Goal: Task Accomplishment & Management: Use online tool/utility

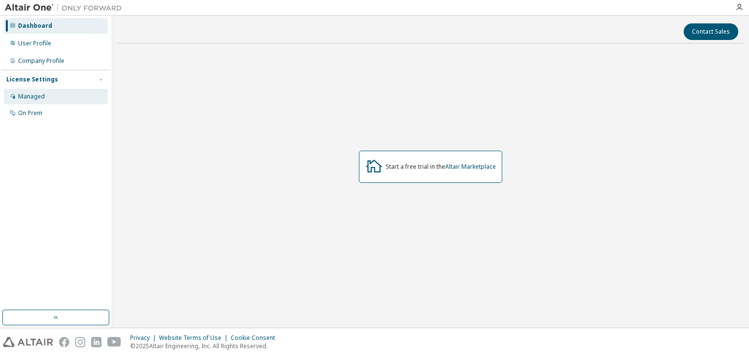
click at [40, 98] on div "Managed" at bounding box center [31, 97] width 27 height 8
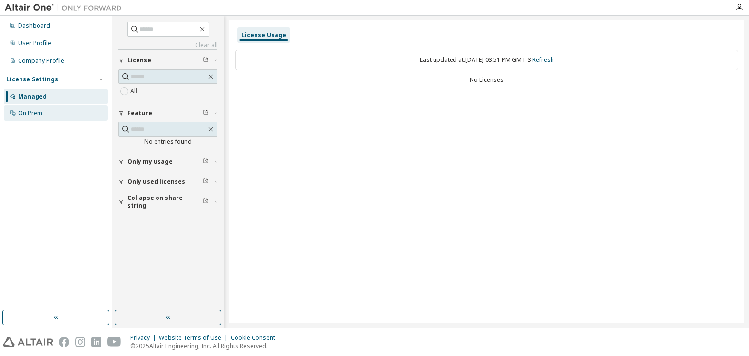
click at [31, 114] on div "On Prem" at bounding box center [30, 113] width 24 height 8
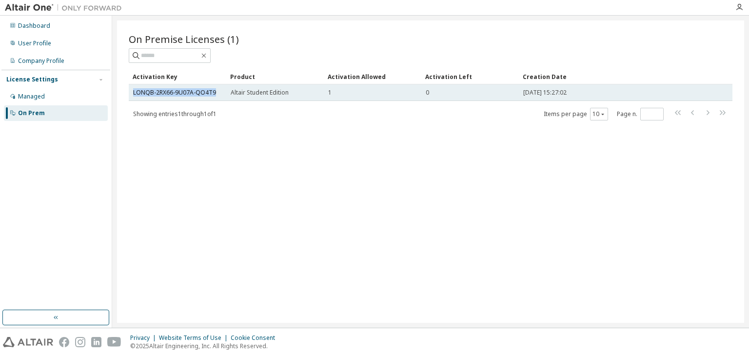
drag, startPoint x: 217, startPoint y: 93, endPoint x: 133, endPoint y: 94, distance: 84.4
click at [133, 94] on td "LONQB-2RX66-9U07A-QO4T9" at bounding box center [178, 92] width 98 height 17
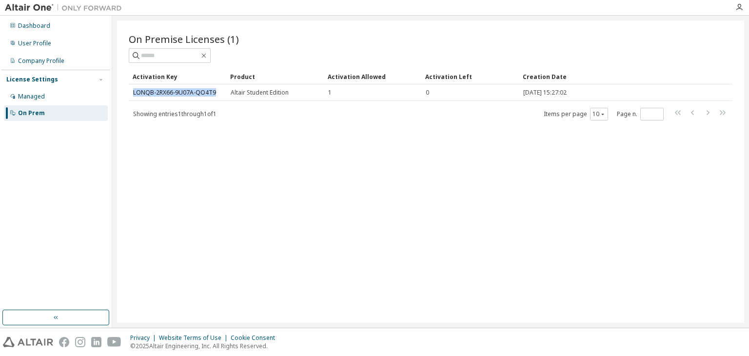
copy link "LONQB-2RX66-9U07A-QO4T9"
click at [374, 170] on div "On Premise Licenses (1) Clear Load Save Save As Field Operator Value Select fil…" at bounding box center [430, 171] width 627 height 302
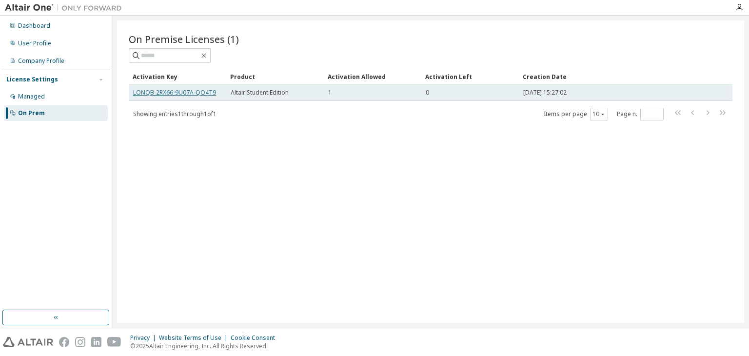
click at [169, 91] on link "LONQB-2RX66-9U07A-QO4T9" at bounding box center [174, 92] width 83 height 8
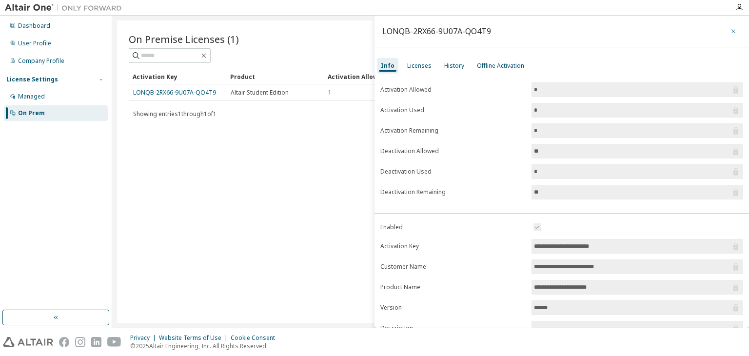
click at [732, 30] on button "button" at bounding box center [733, 31] width 16 height 16
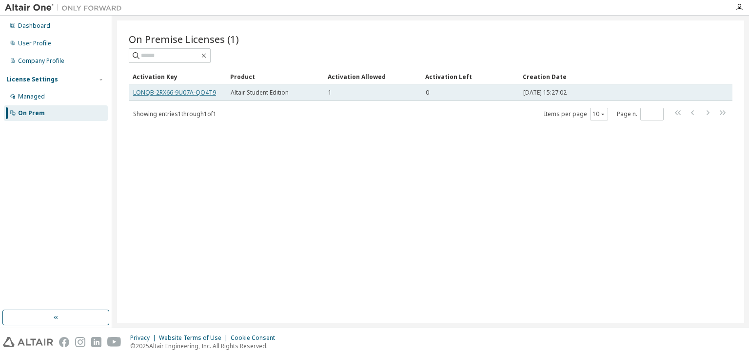
click at [199, 94] on link "LONQB-2RX66-9U07A-QO4T9" at bounding box center [174, 92] width 83 height 8
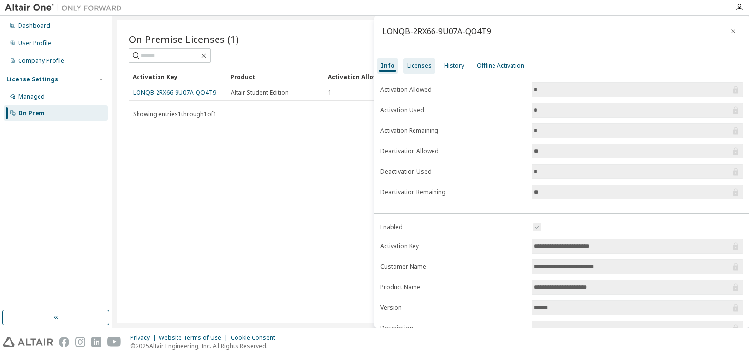
click at [408, 64] on div "Licenses" at bounding box center [419, 66] width 24 height 8
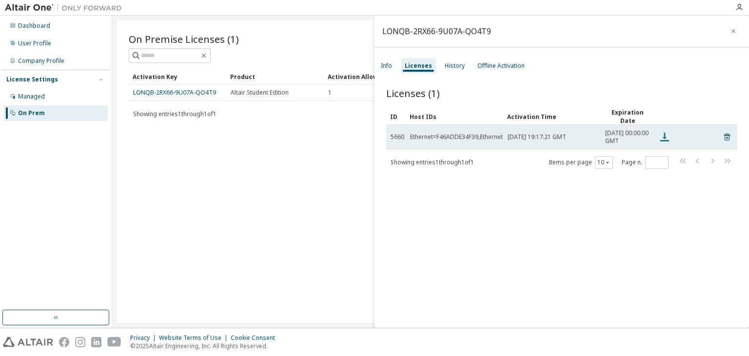
click at [665, 140] on icon at bounding box center [664, 137] width 9 height 9
drag, startPoint x: 477, startPoint y: 141, endPoint x: 527, endPoint y: 141, distance: 49.2
click at [527, 141] on tr "5660 Ethernet=F46ADDE34F39,Ethernet=F46ADDE34F3A [DATE] 19:17:21 GMT [DATE] 00:…" at bounding box center [561, 137] width 351 height 24
click at [518, 141] on span "[DATE] 19:17:21 GMT" at bounding box center [537, 137] width 59 height 8
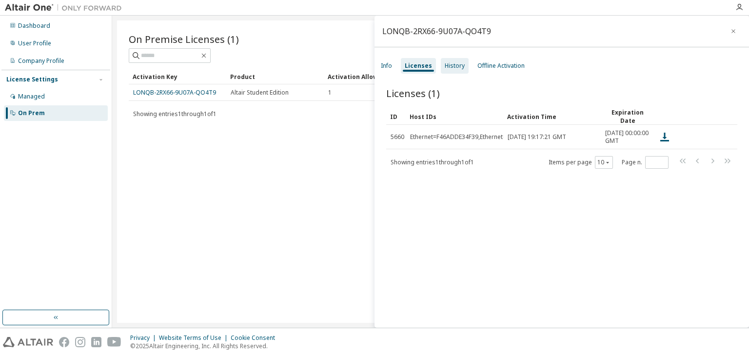
click at [451, 66] on div "History" at bounding box center [455, 66] width 20 height 8
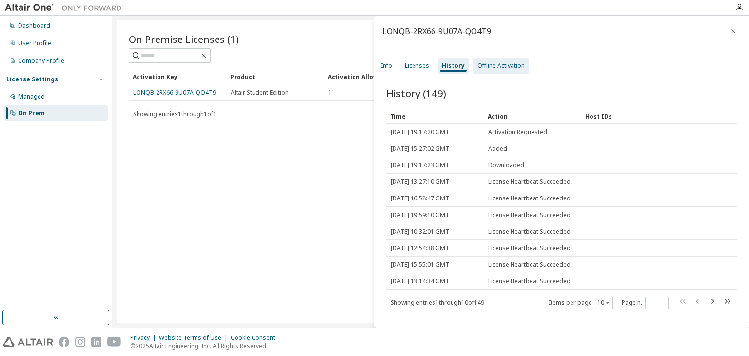
click at [495, 69] on div "Offline Activation" at bounding box center [500, 66] width 47 height 8
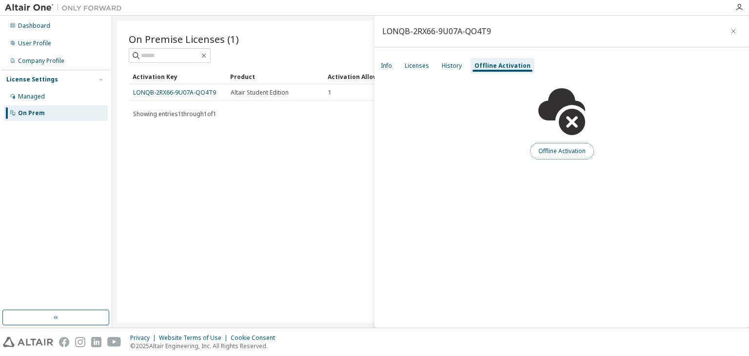
click at [560, 151] on button "Offline Activation" at bounding box center [562, 151] width 64 height 17
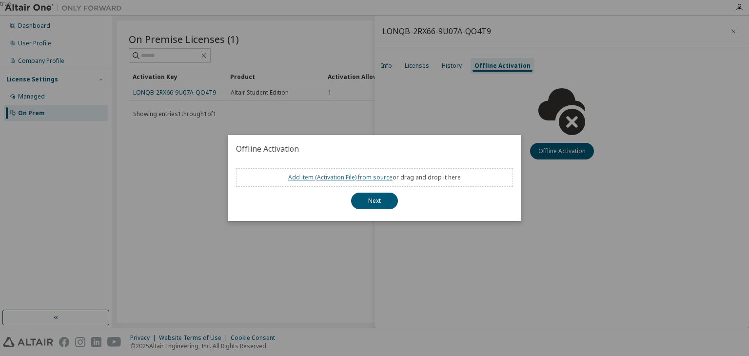
click at [336, 178] on link "Add item ( Activation File ) from source" at bounding box center [340, 177] width 104 height 8
click at [357, 178] on link "Add item ( Activation File ) from source" at bounding box center [340, 177] width 104 height 8
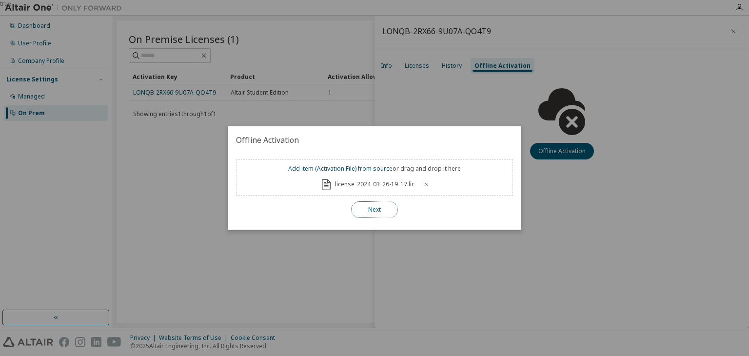
click at [375, 209] on button "Next" at bounding box center [374, 209] width 47 height 17
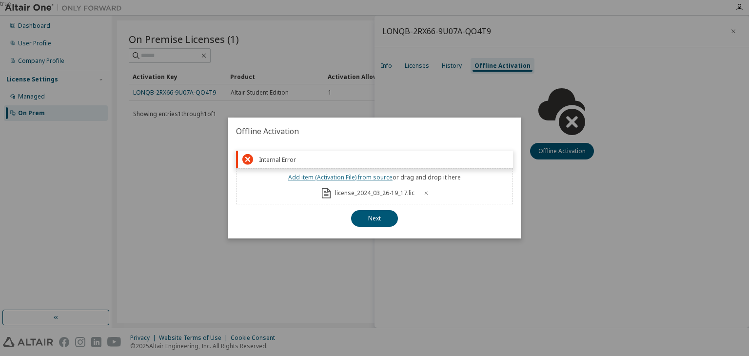
click at [357, 177] on link "Add item ( Activation File ) from source" at bounding box center [340, 177] width 104 height 8
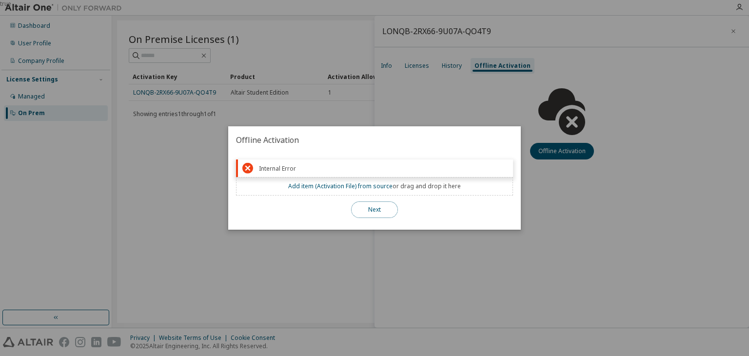
click at [388, 213] on button "Next" at bounding box center [374, 209] width 47 height 17
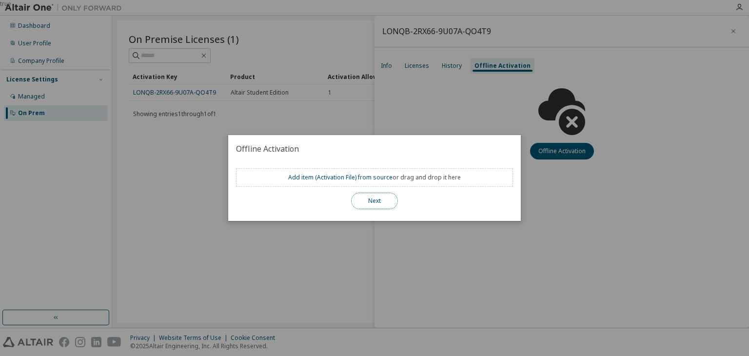
click at [382, 199] on button "Next" at bounding box center [374, 201] width 47 height 17
click at [478, 242] on div "true" at bounding box center [374, 178] width 749 height 356
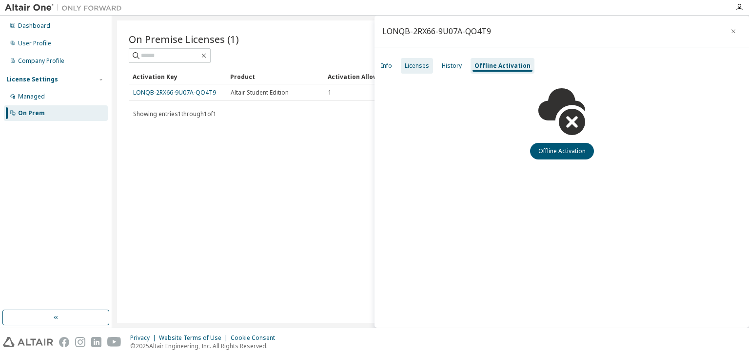
click at [413, 68] on div "Licenses" at bounding box center [417, 66] width 24 height 8
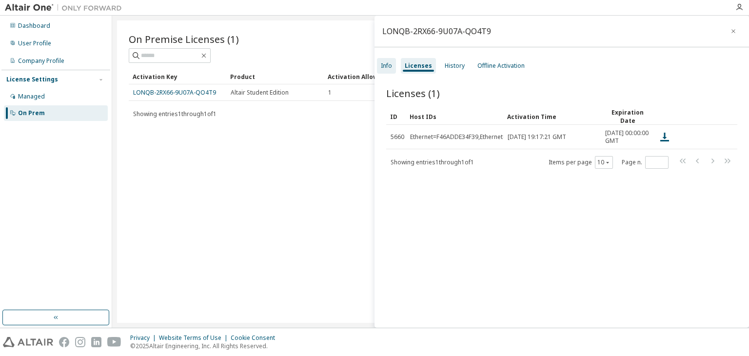
click at [393, 65] on div "Info" at bounding box center [386, 66] width 19 height 16
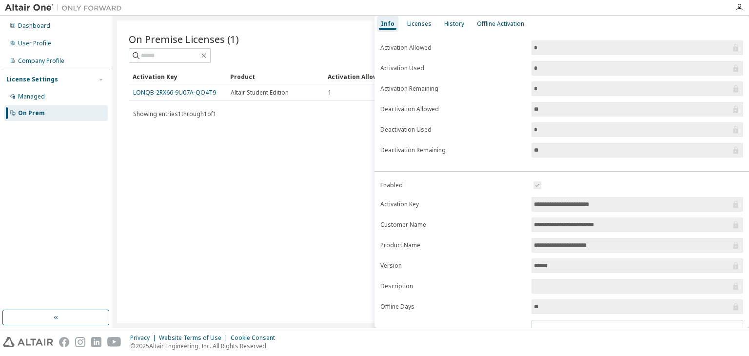
scroll to position [91, 0]
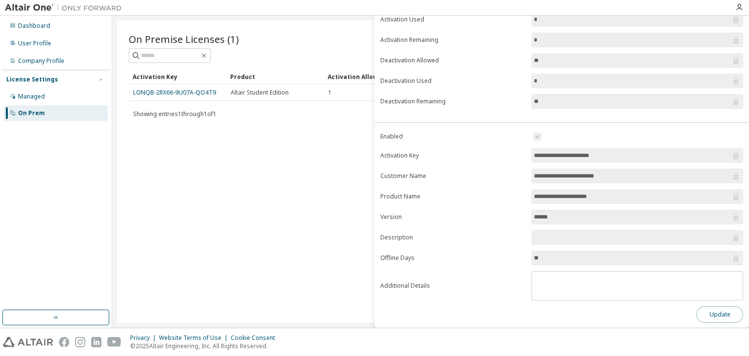
click at [713, 311] on button "Update" at bounding box center [719, 314] width 47 height 17
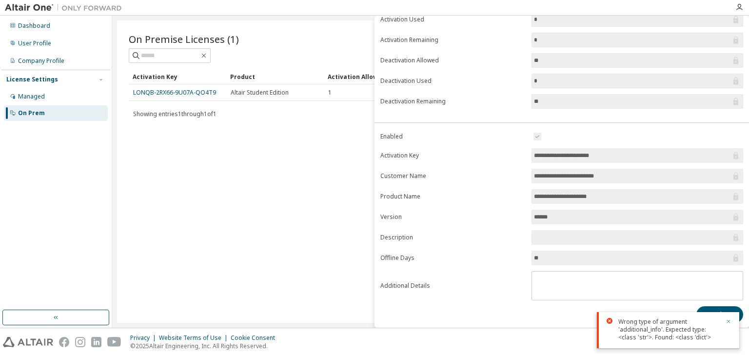
click at [727, 318] on button "button" at bounding box center [728, 322] width 6 height 9
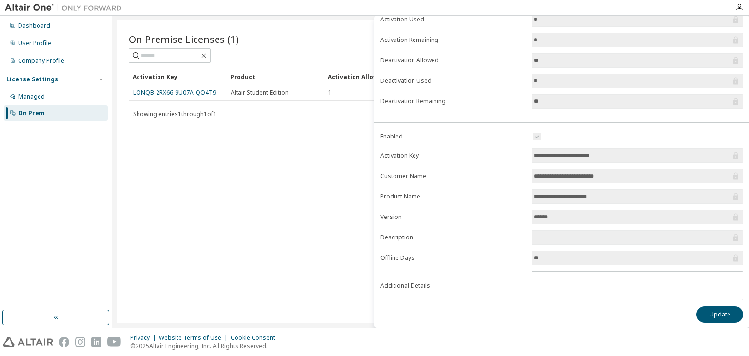
scroll to position [0, 0]
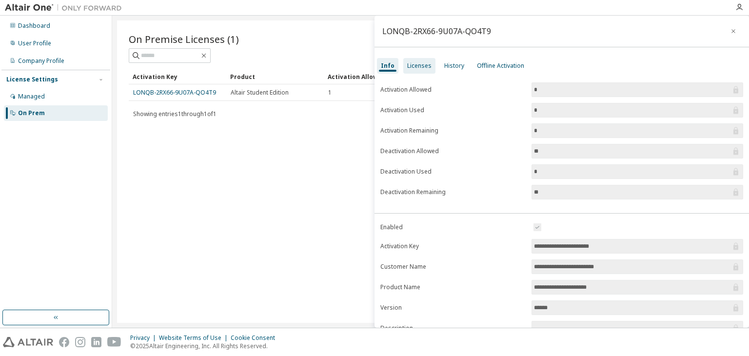
click at [414, 65] on div "Licenses" at bounding box center [419, 66] width 24 height 8
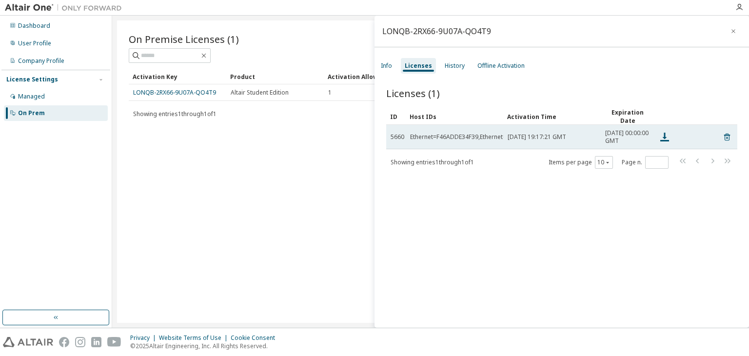
click at [437, 135] on td "Ethernet=F46ADDE34F39,Ethernet=F46ADDE34F3A" at bounding box center [455, 137] width 98 height 24
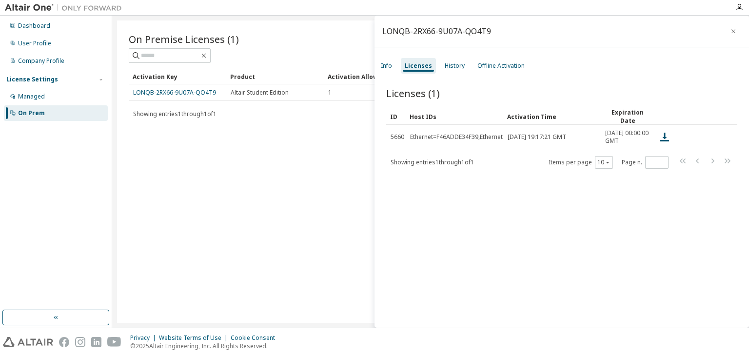
click at [434, 61] on div "Info Licenses History Offline Activation" at bounding box center [561, 66] width 374 height 18
click at [446, 61] on div "History" at bounding box center [455, 66] width 28 height 16
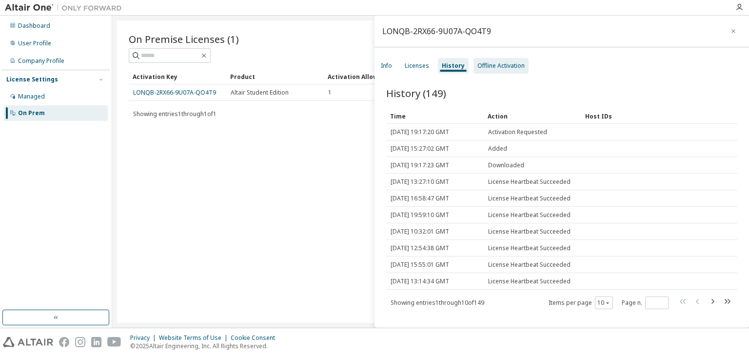
click at [493, 66] on div "Offline Activation" at bounding box center [500, 66] width 47 height 8
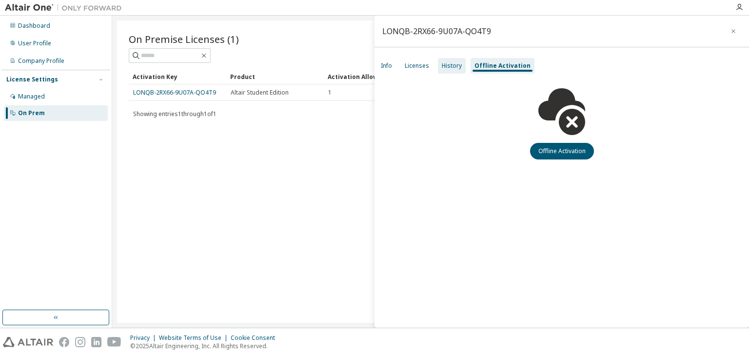
click at [455, 65] on div "History" at bounding box center [452, 66] width 20 height 8
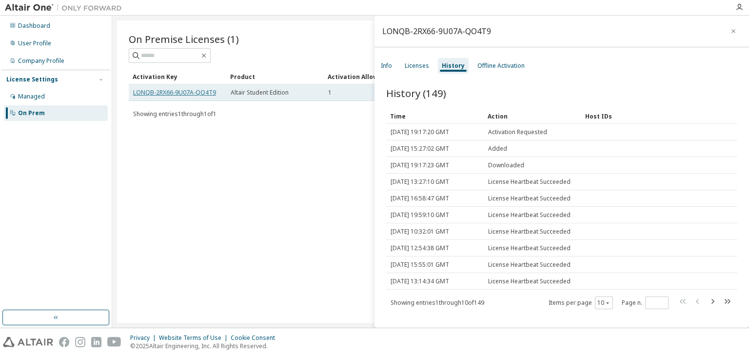
click at [155, 95] on link "LONQB-2RX66-9U07A-QO4T9" at bounding box center [174, 92] width 83 height 8
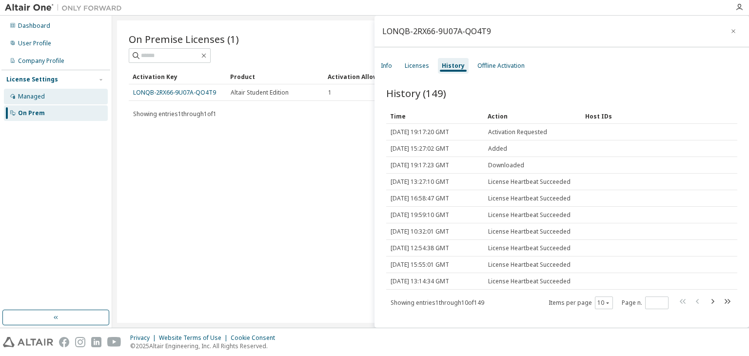
click at [46, 98] on div "Managed" at bounding box center [56, 97] width 104 height 16
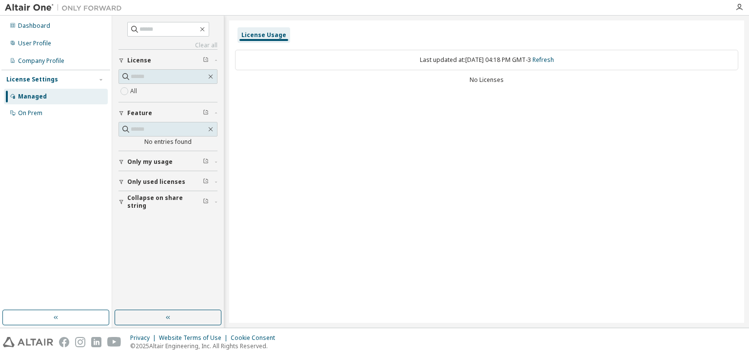
click at [160, 160] on span "Only my usage" at bounding box center [149, 162] width 45 height 8
click at [150, 209] on span "Only used licenses" at bounding box center [156, 210] width 58 height 8
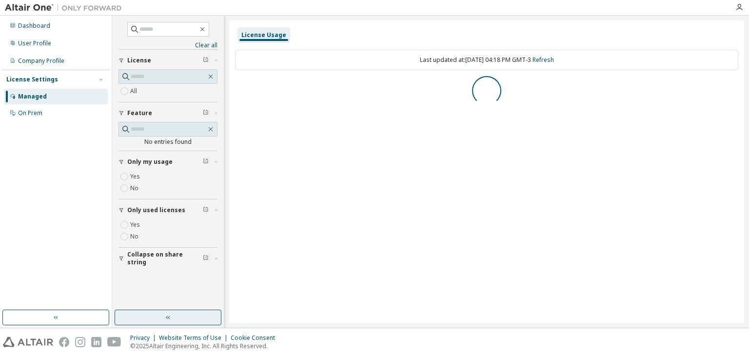
click at [167, 313] on icon "button" at bounding box center [168, 317] width 8 height 8
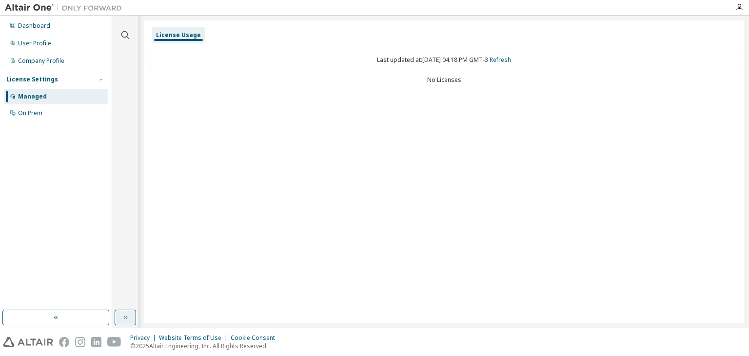
click at [126, 314] on icon "button" at bounding box center [125, 317] width 8 height 8
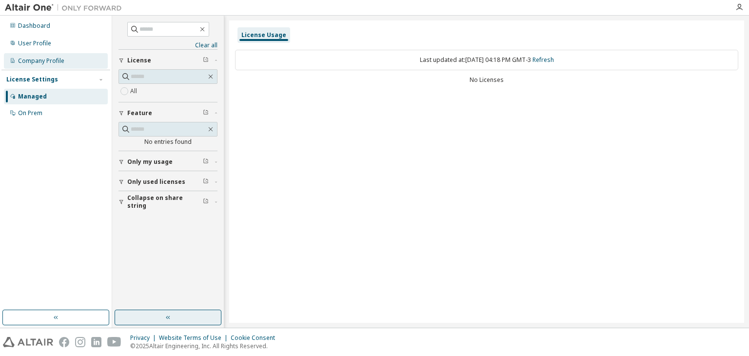
click at [43, 64] on div "Company Profile" at bounding box center [41, 61] width 46 height 8
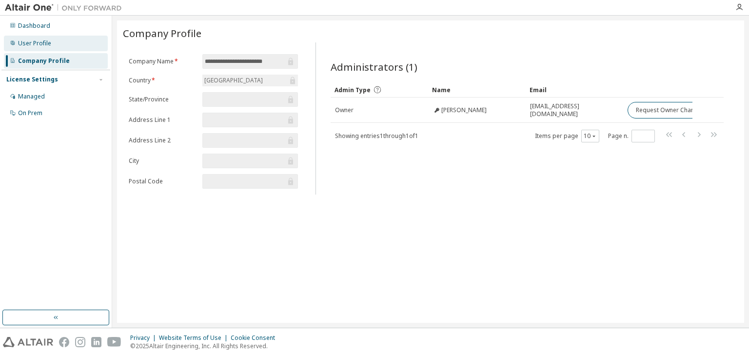
click at [38, 46] on div "User Profile" at bounding box center [34, 43] width 33 height 8
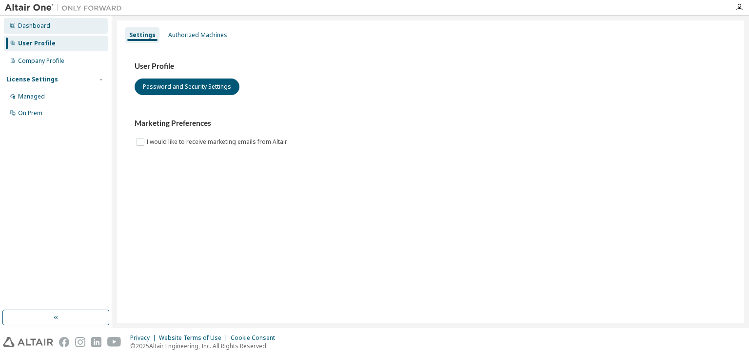
click at [35, 30] on div "Dashboard" at bounding box center [56, 26] width 104 height 16
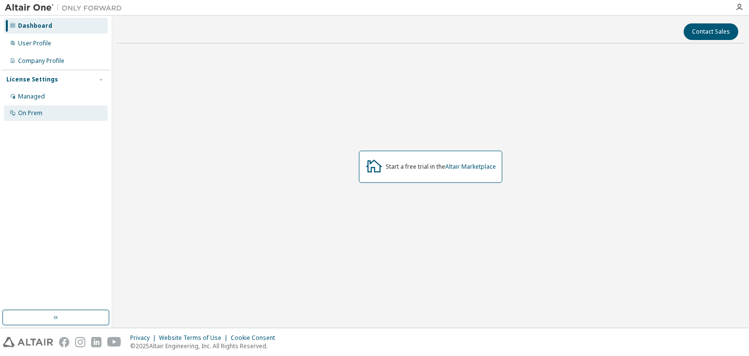
click at [30, 116] on div "On Prem" at bounding box center [30, 113] width 24 height 8
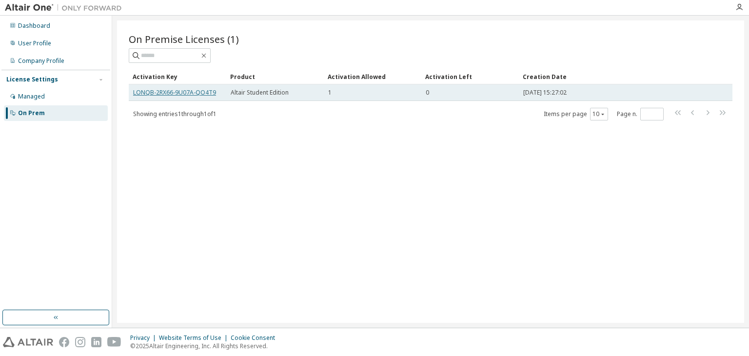
click at [206, 91] on link "LONQB-2RX66-9U07A-QO4T9" at bounding box center [174, 92] width 83 height 8
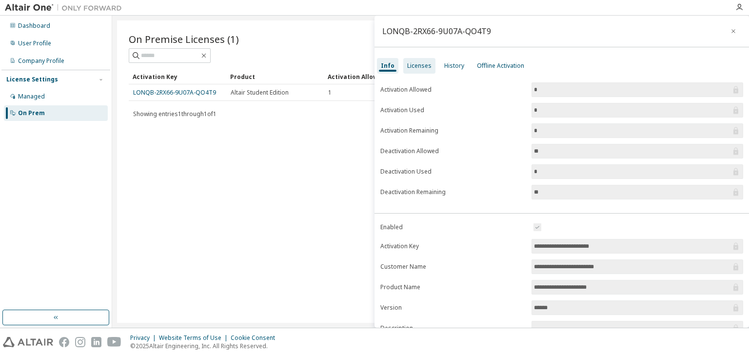
click at [414, 70] on div "Licenses" at bounding box center [419, 66] width 32 height 16
